Goal: Find specific page/section

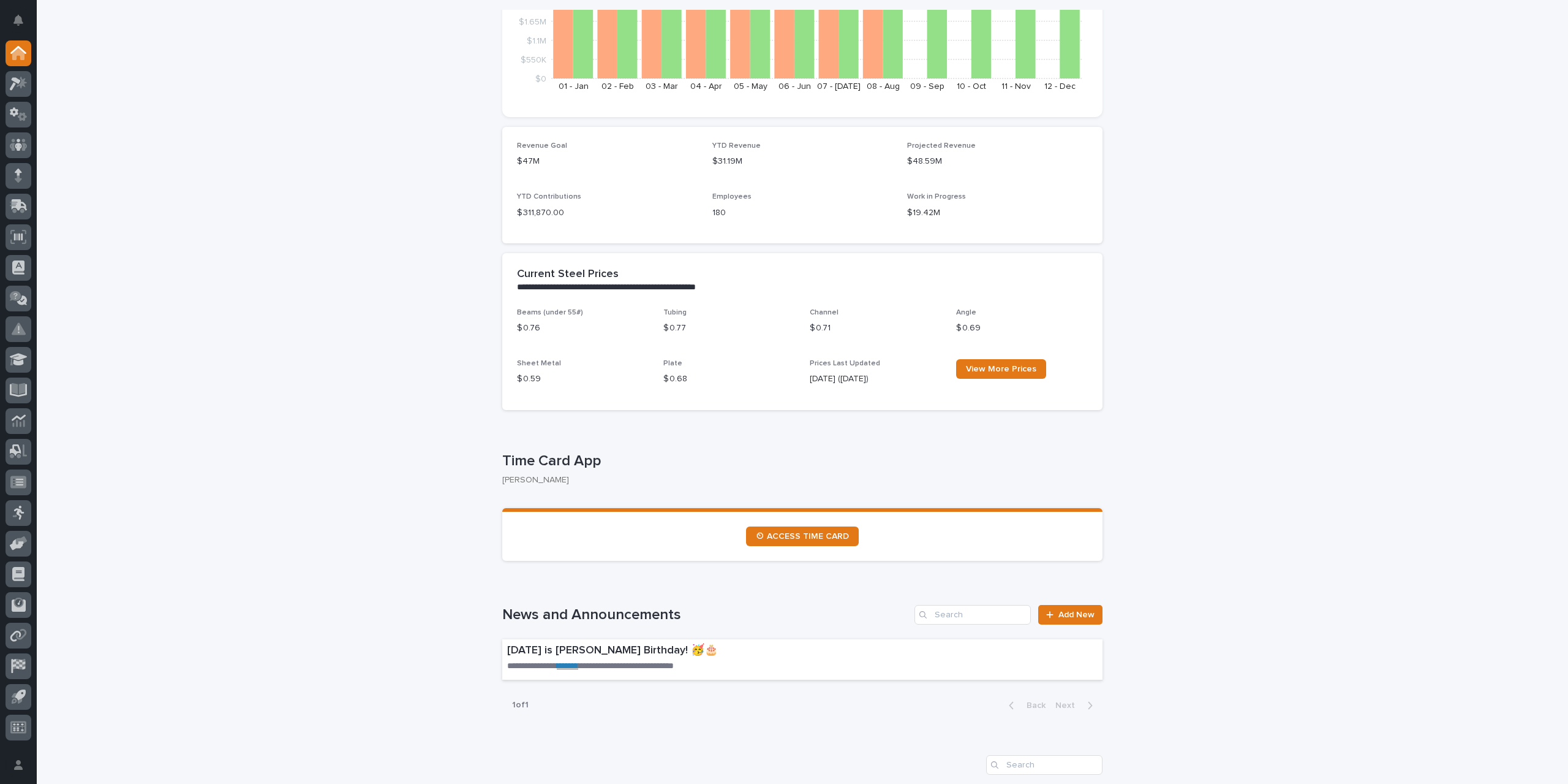
scroll to position [307, 0]
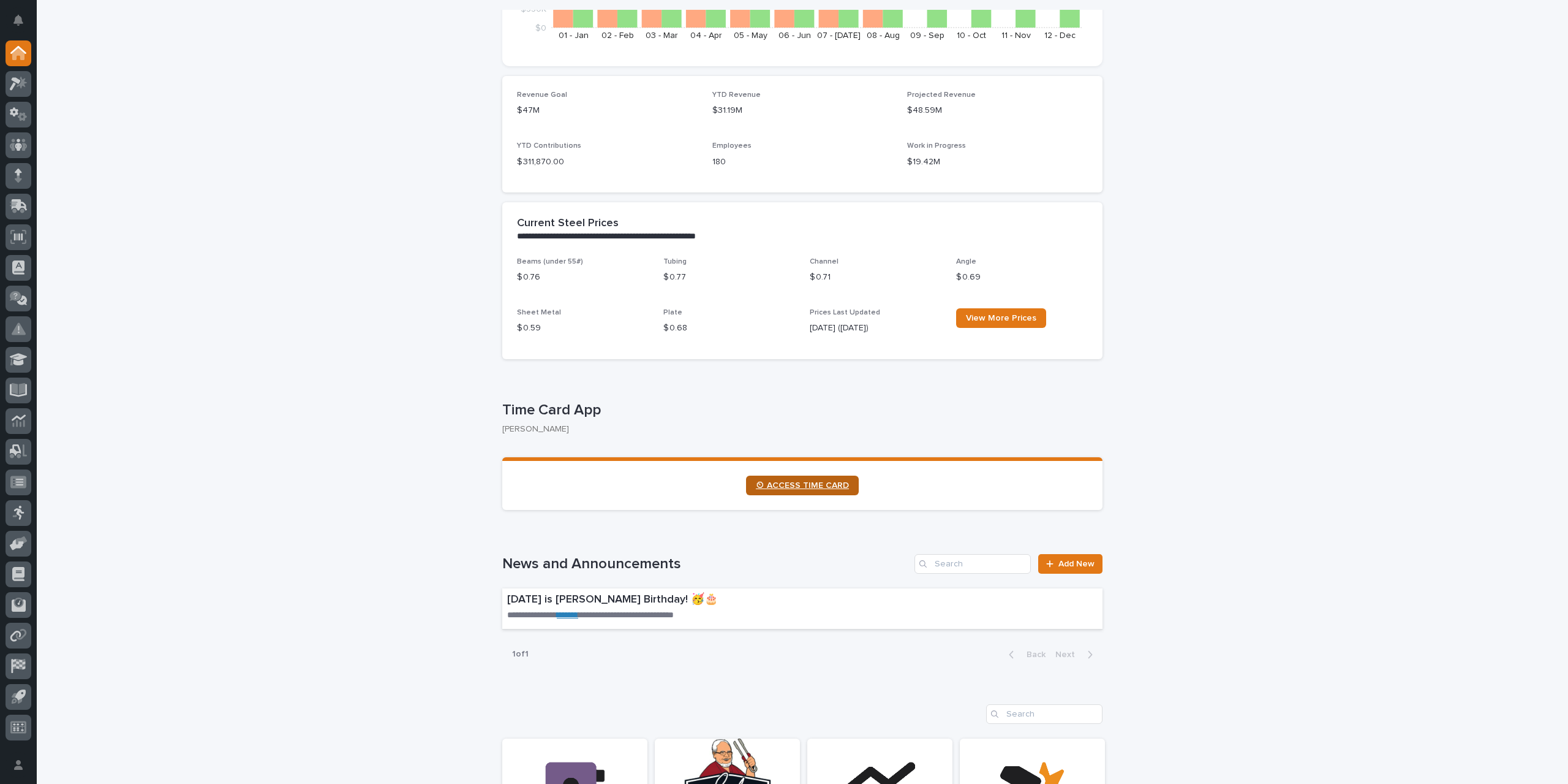
click at [817, 489] on span "⏲ ACCESS TIME CARD" at bounding box center [802, 485] width 93 height 9
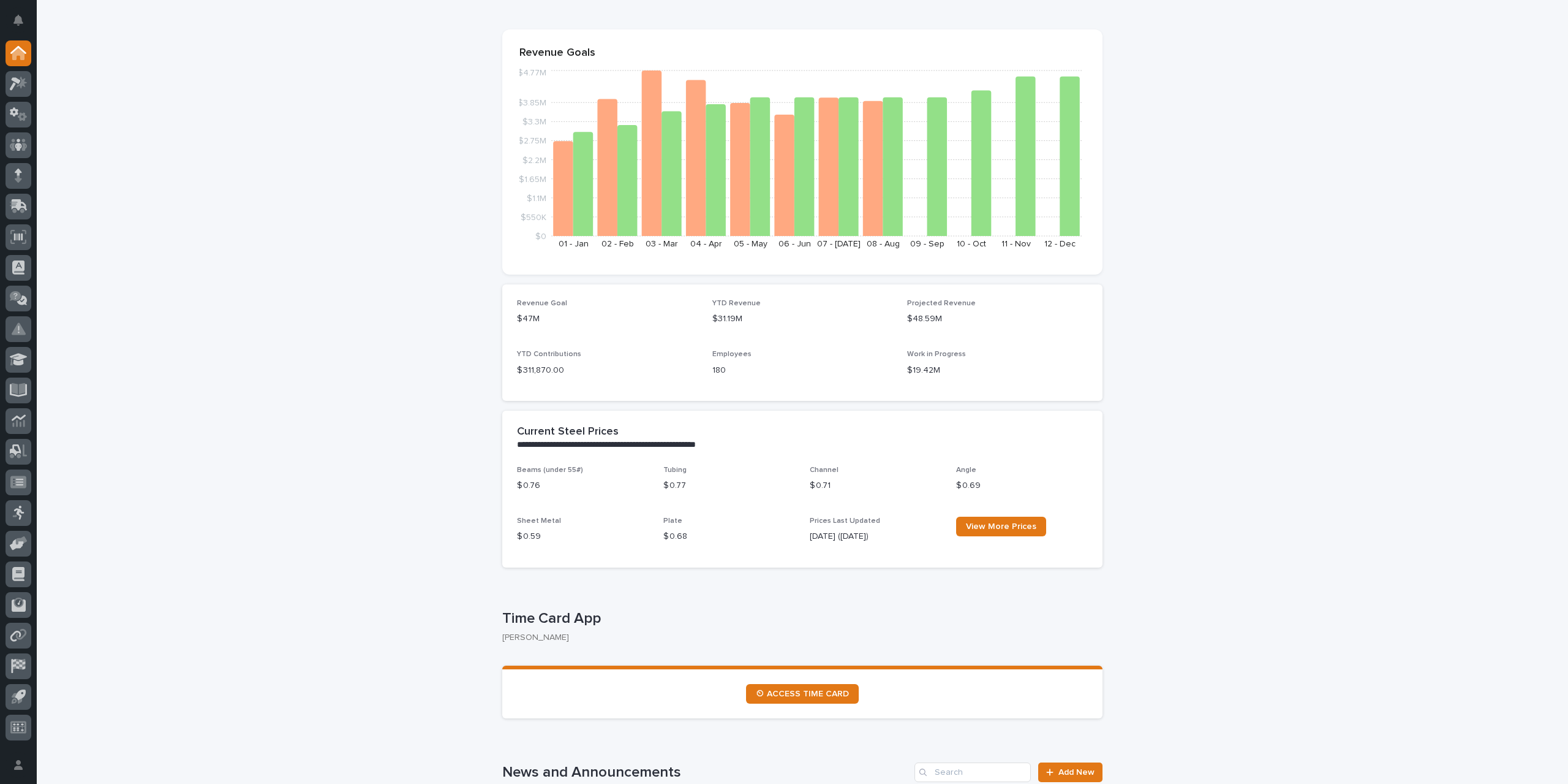
scroll to position [0, 0]
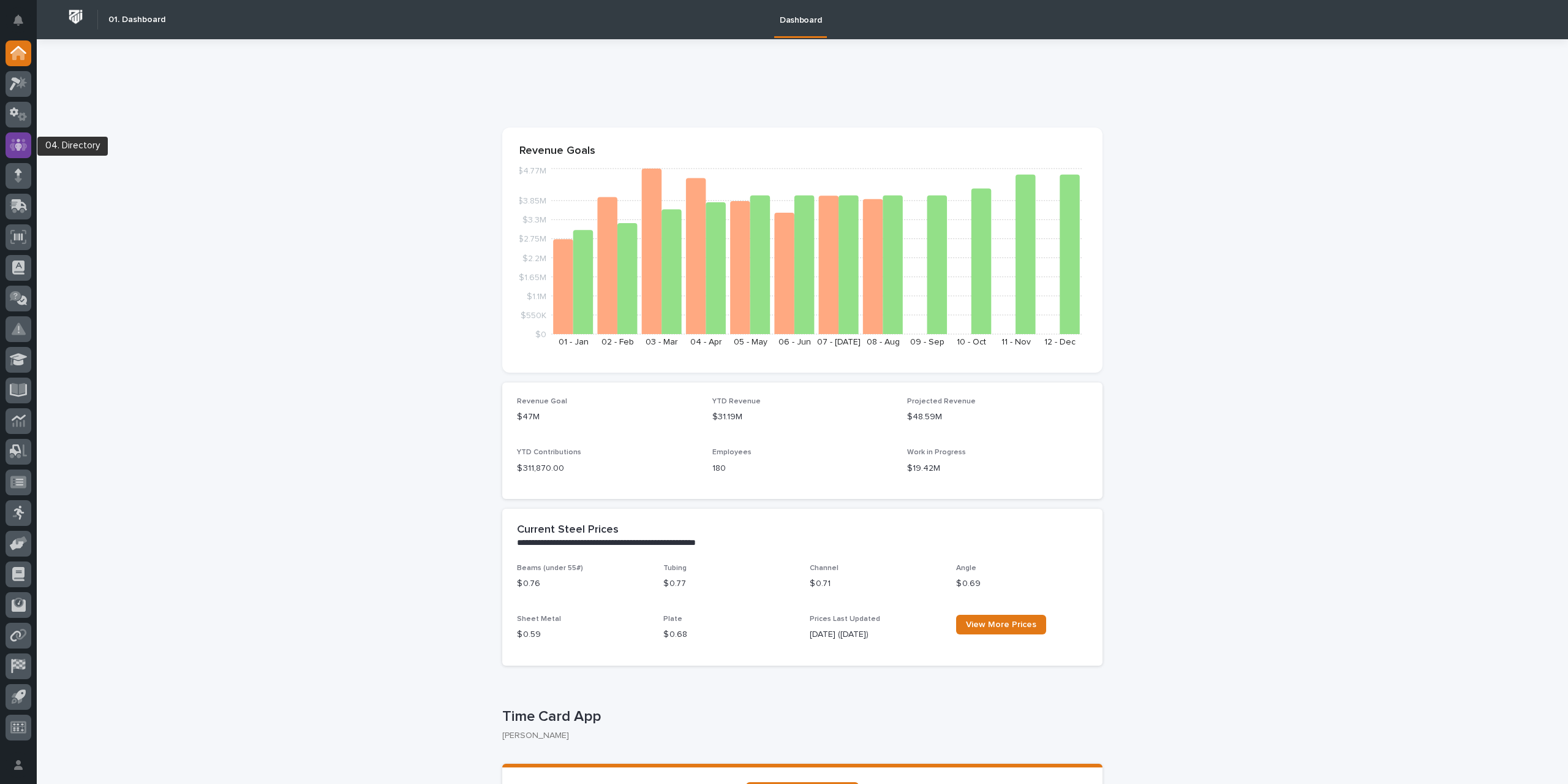
click at [18, 146] on icon at bounding box center [18, 144] width 8 height 13
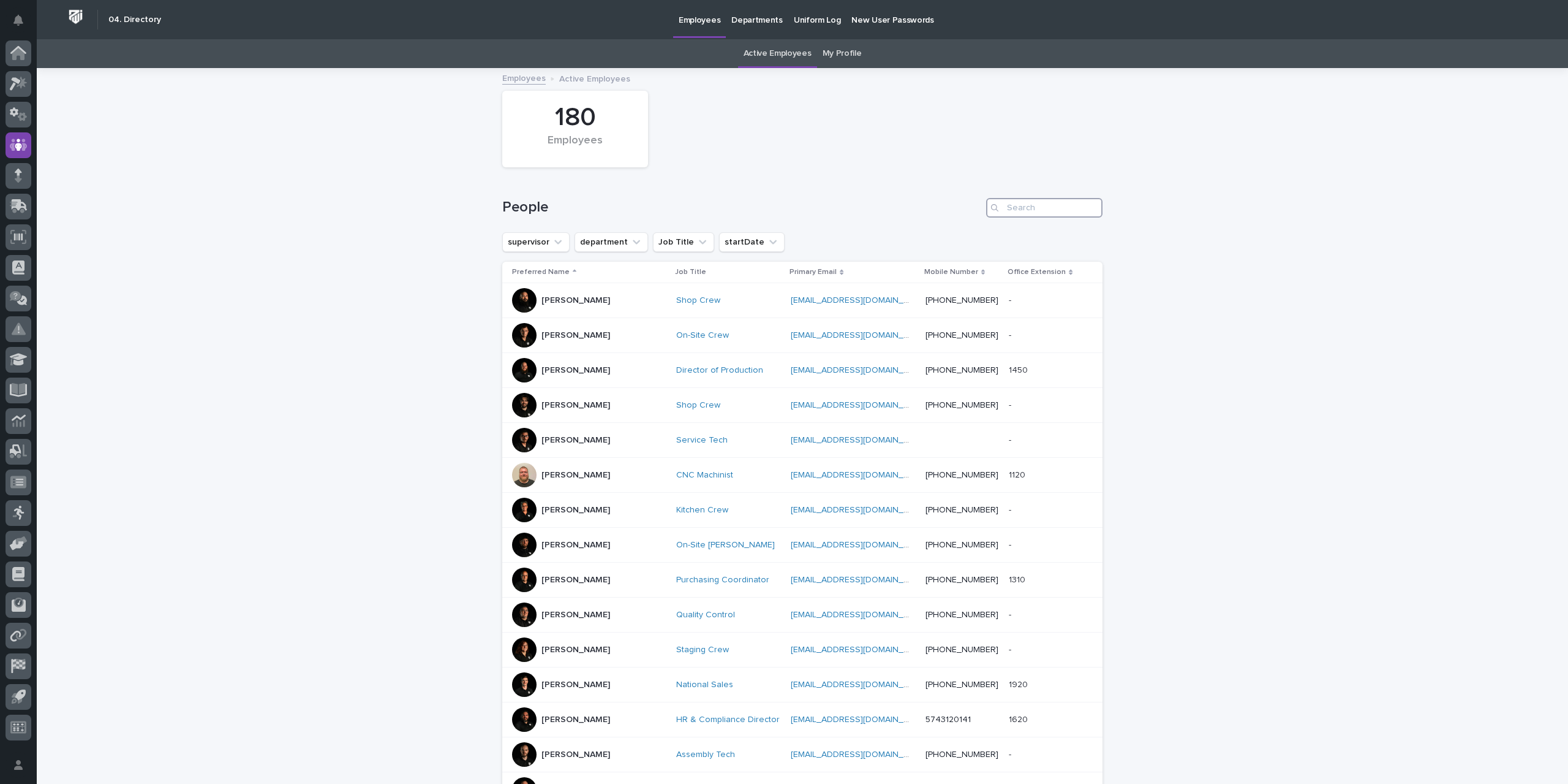
click at [1027, 208] on input "Search" at bounding box center [1044, 208] width 116 height 19
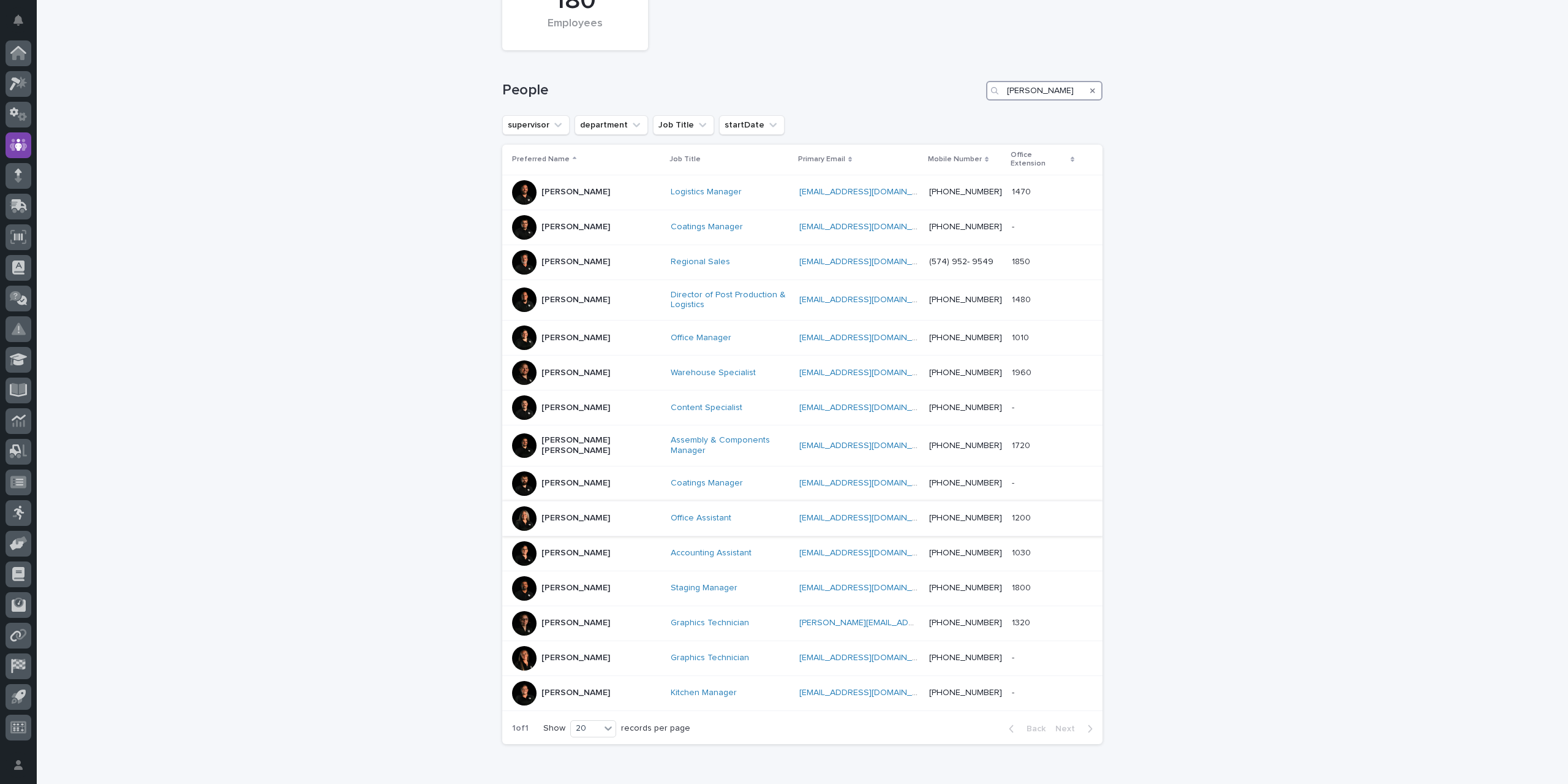
scroll to position [170, 0]
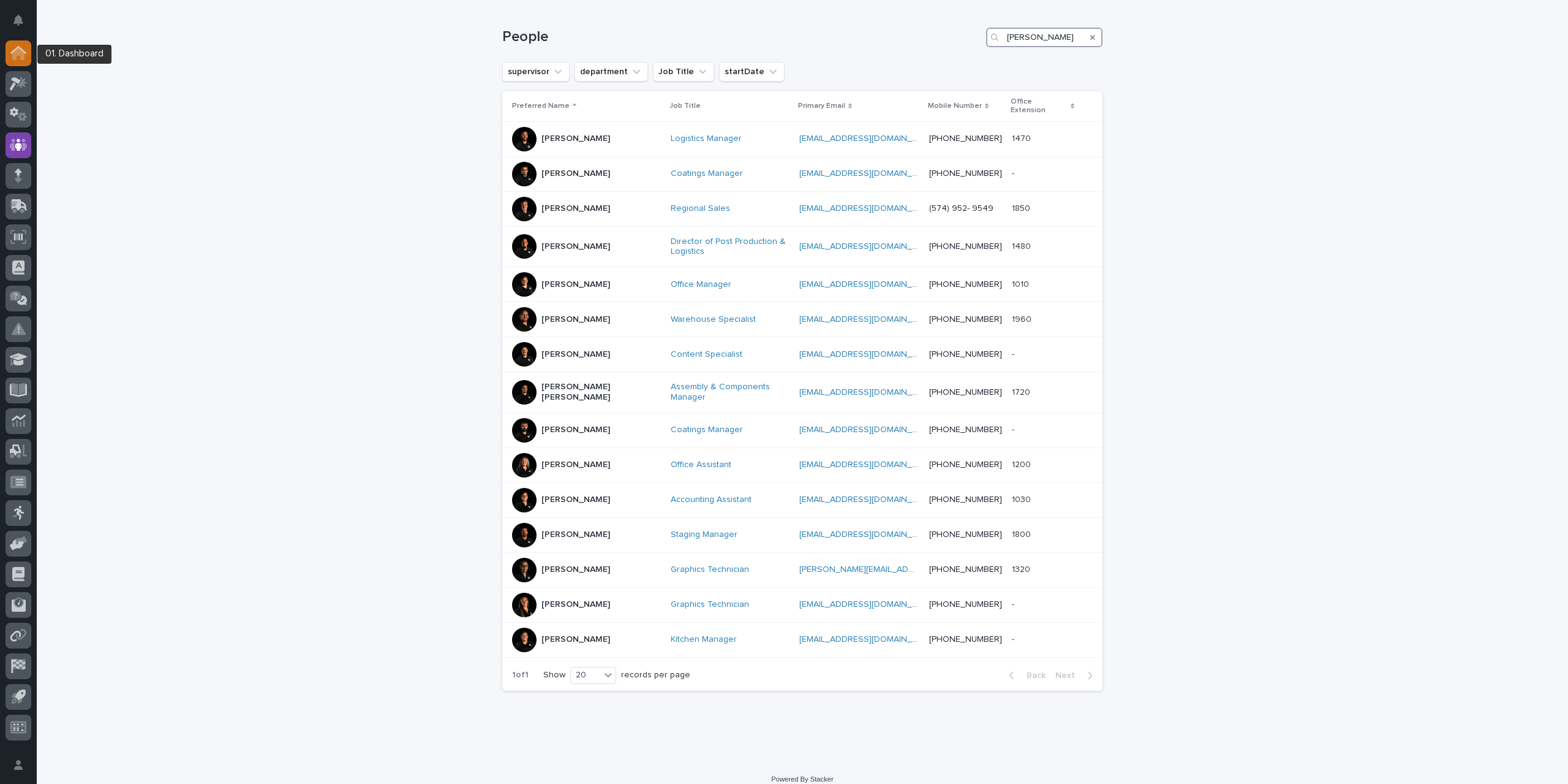
type input "[PERSON_NAME]"
click at [11, 52] on icon at bounding box center [18, 50] width 16 height 8
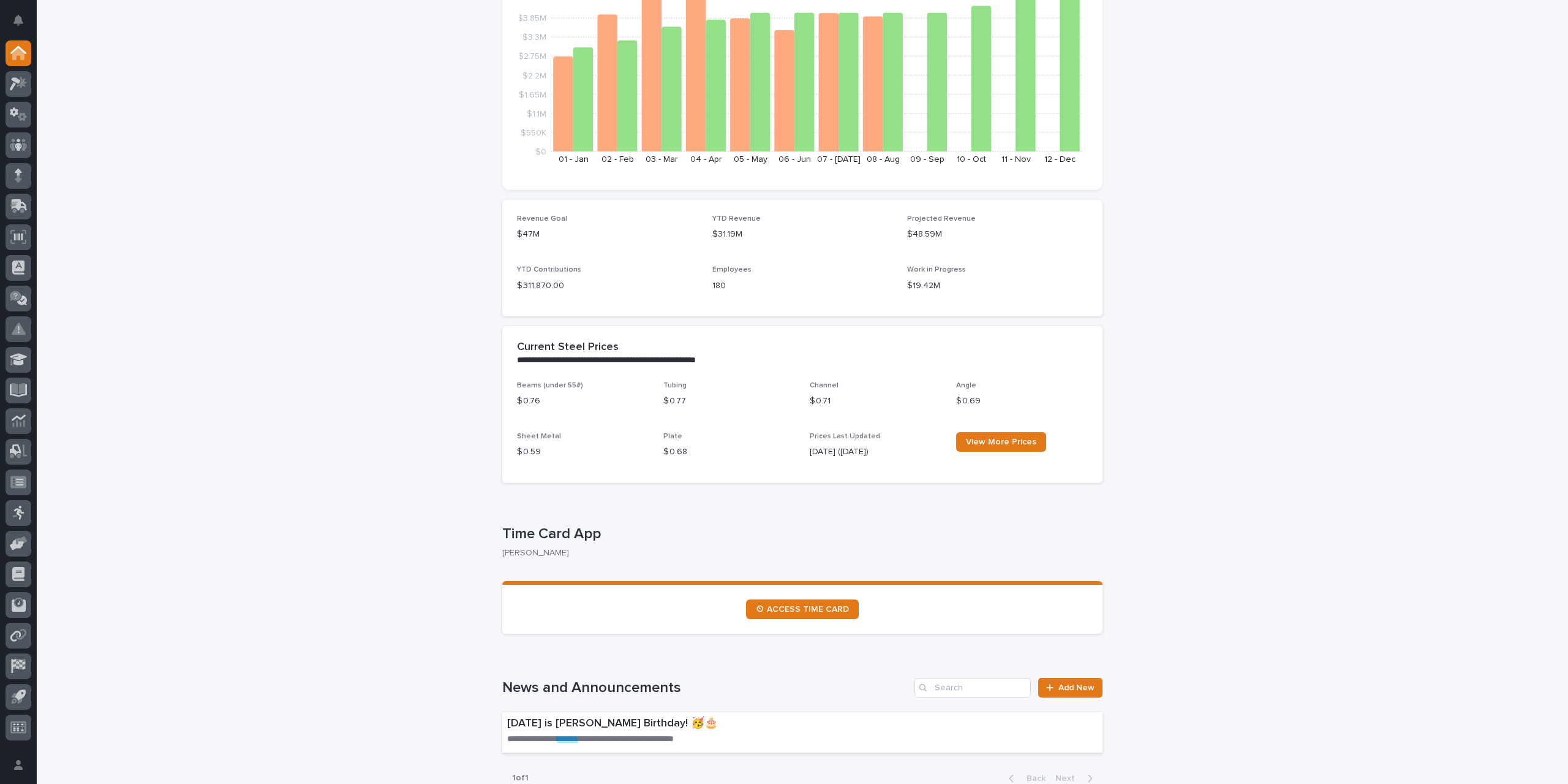
scroll to position [245, 0]
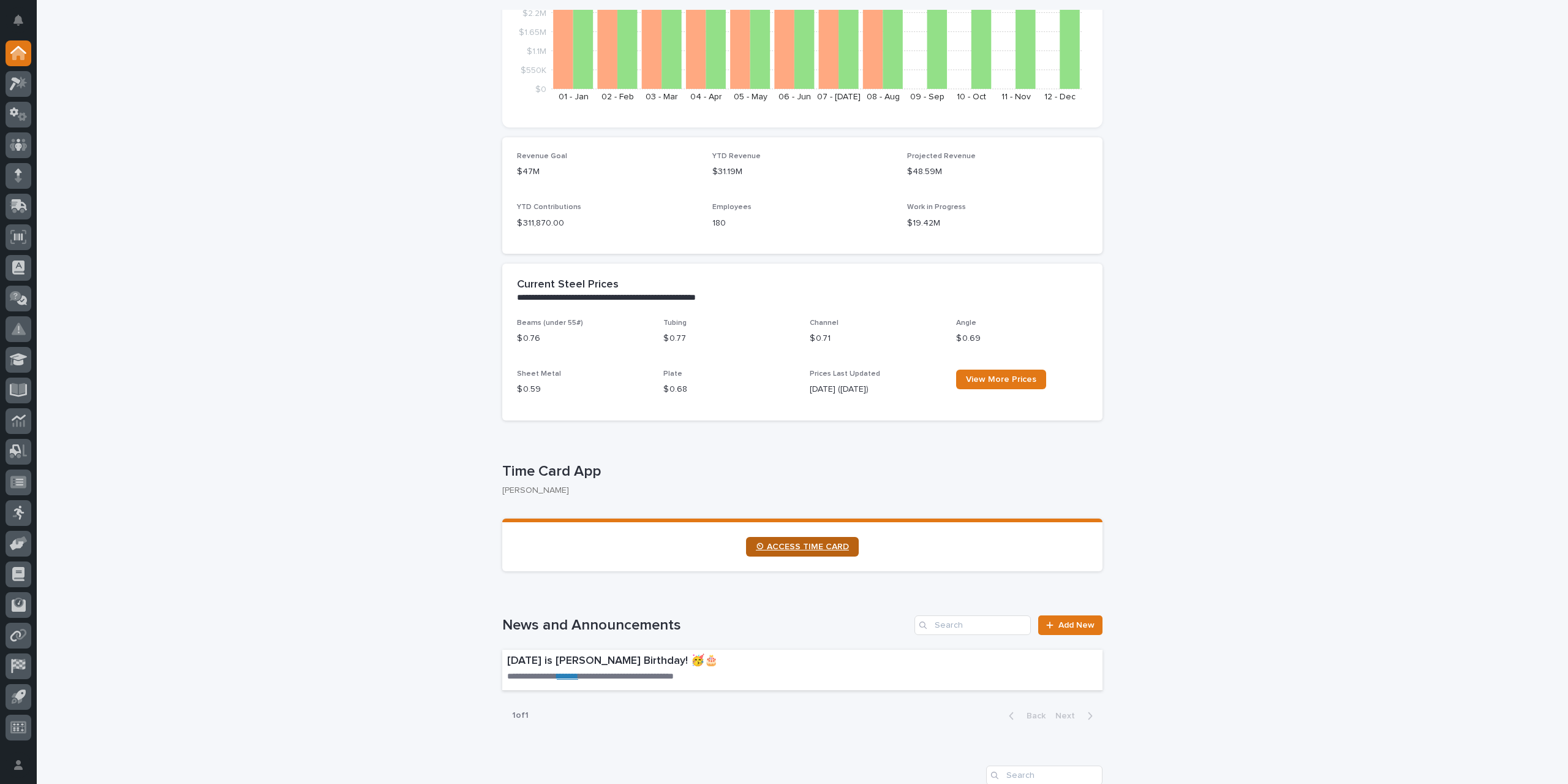
click at [799, 548] on span "⏲ ACCESS TIME CARD" at bounding box center [802, 546] width 93 height 9
